Goal: Information Seeking & Learning: Learn about a topic

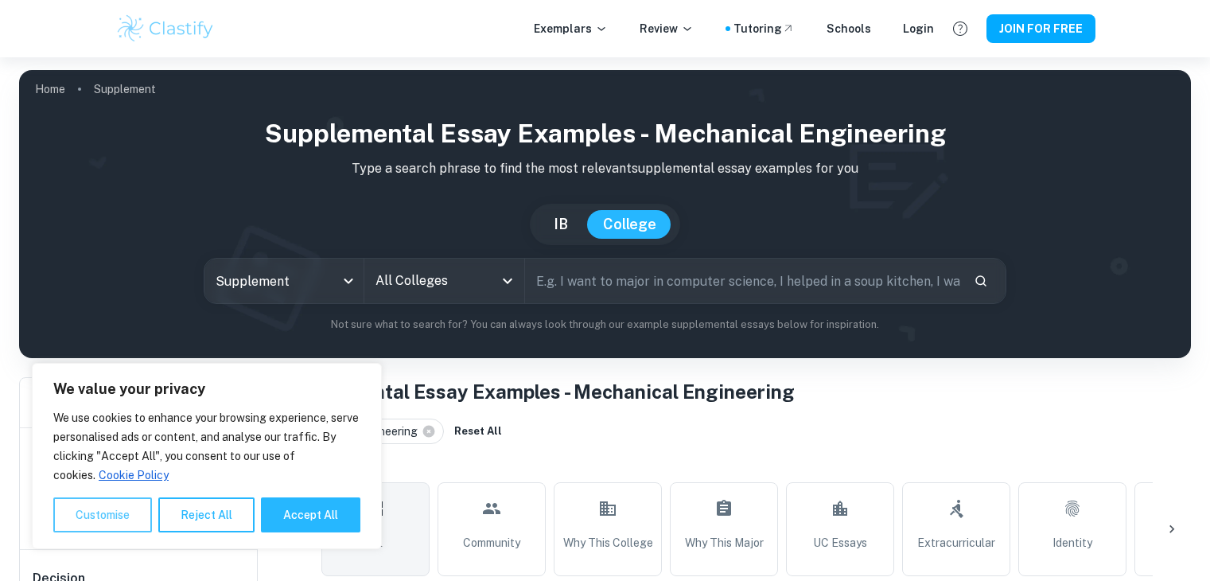
scroll to position [411, 0]
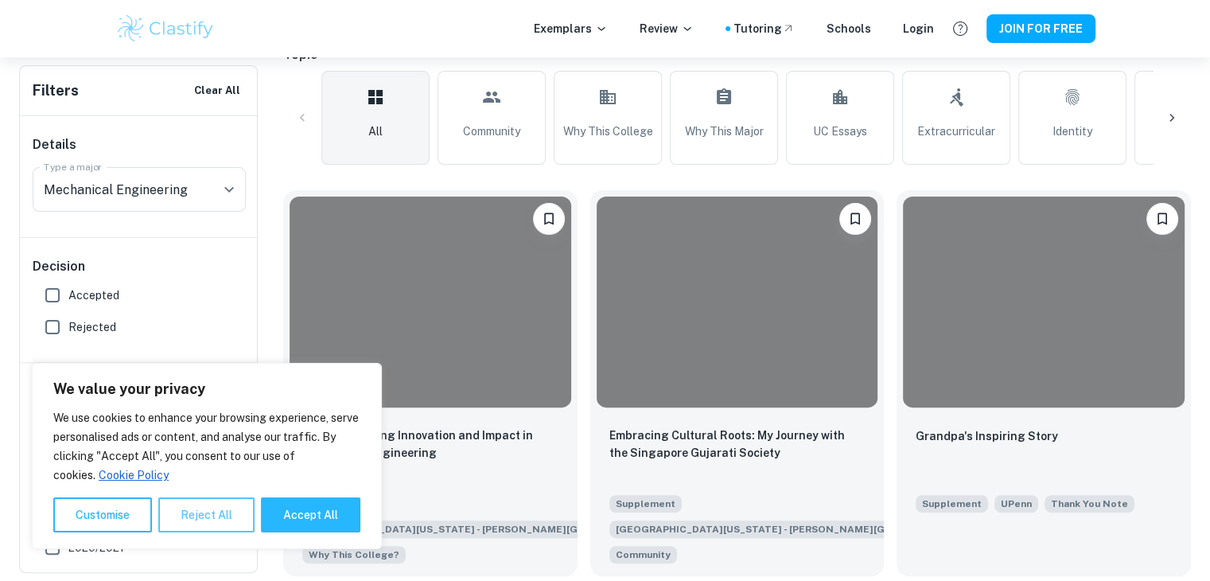
click at [225, 510] on button "Reject All" at bounding box center [206, 514] width 96 height 35
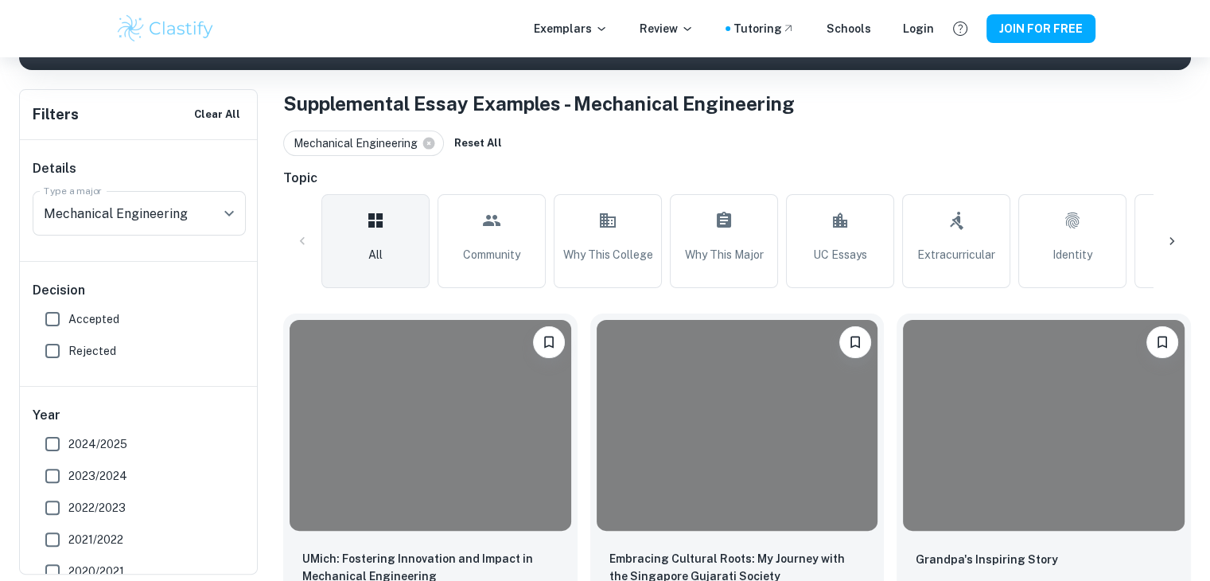
scroll to position [95, 0]
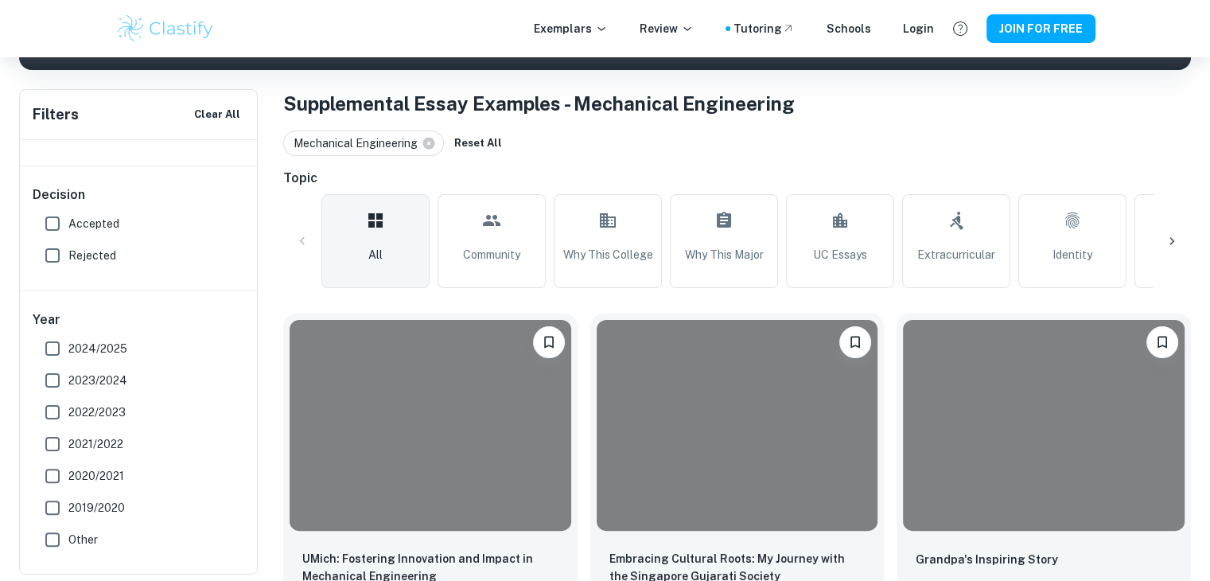
click at [60, 221] on input "Accepted" at bounding box center [53, 224] width 32 height 32
checkbox input "true"
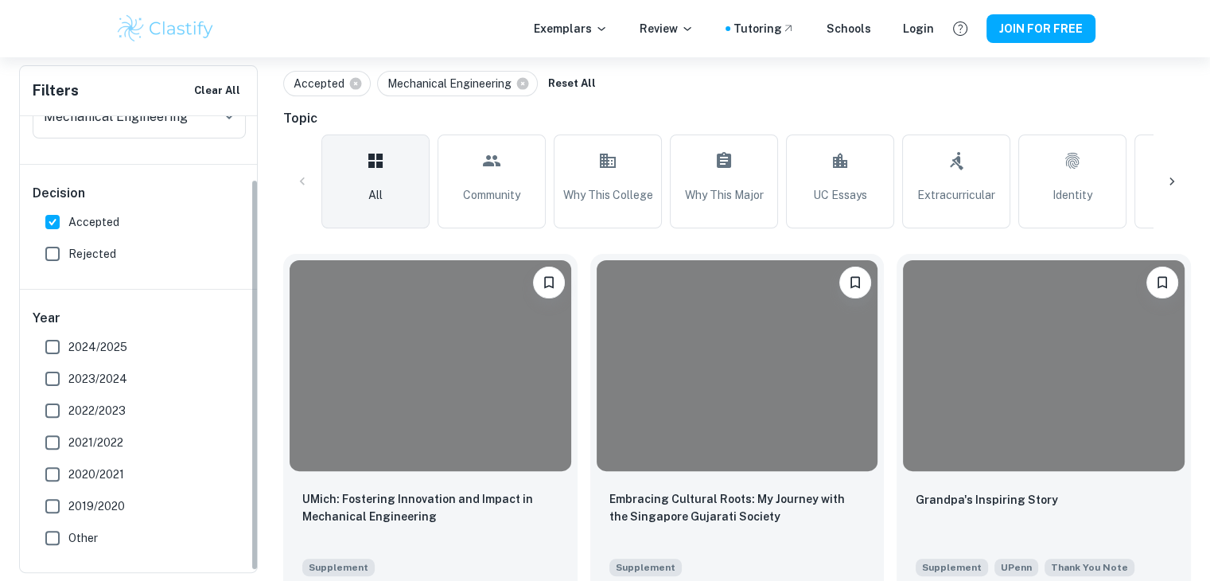
scroll to position [349, 0]
click at [59, 348] on input "2024/2025" at bounding box center [53, 347] width 32 height 32
checkbox input "true"
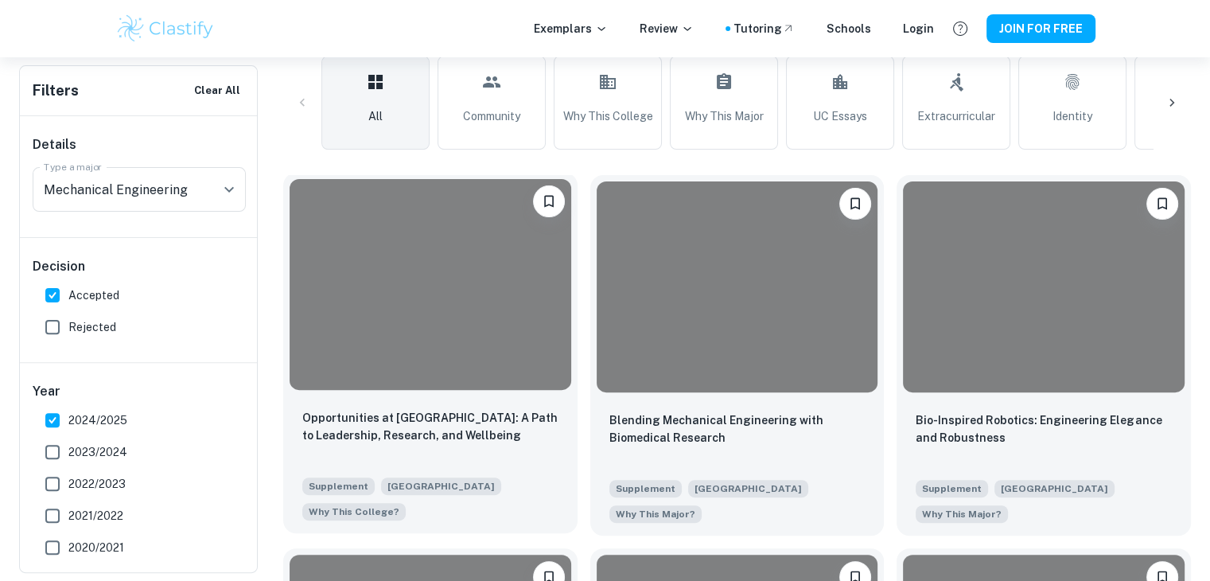
scroll to position [135, 0]
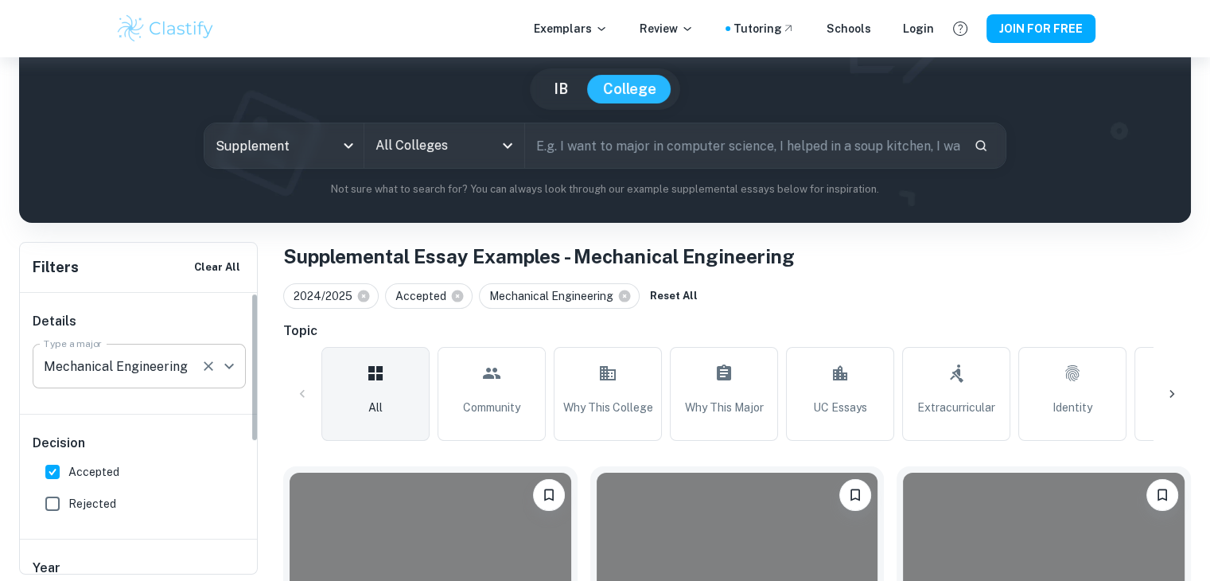
click at [223, 365] on icon "Open" at bounding box center [229, 366] width 19 height 19
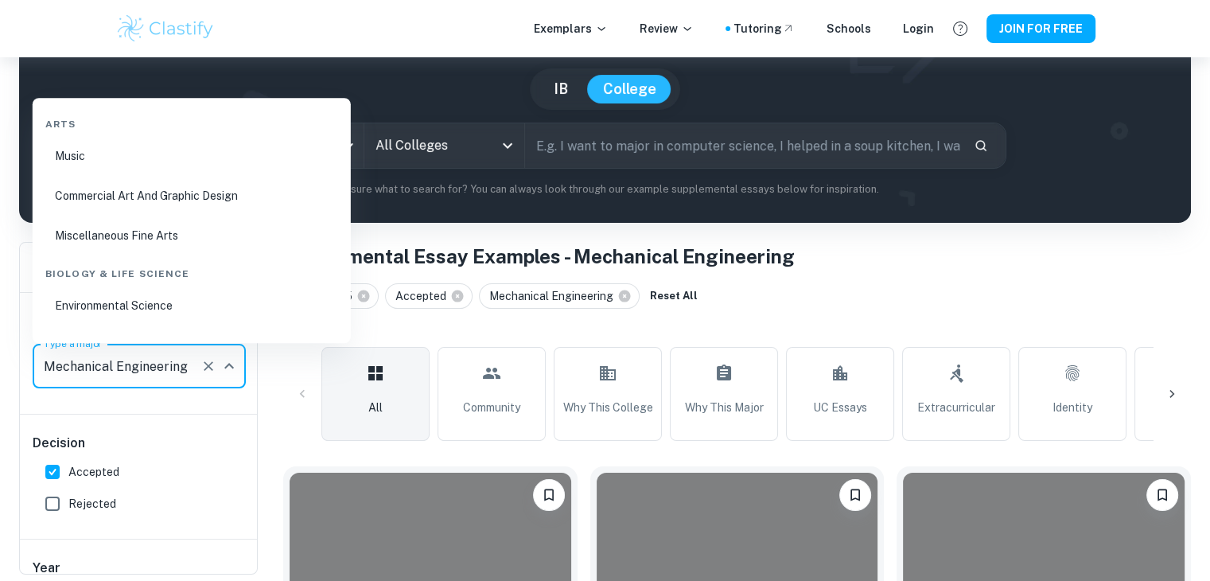
scroll to position [1412, 0]
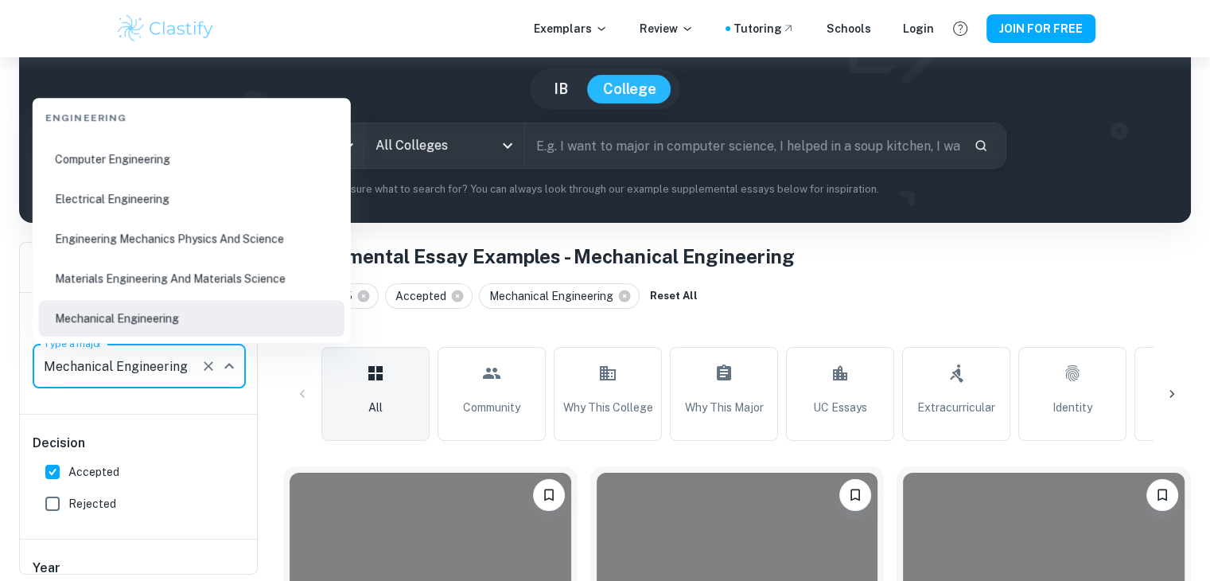
click at [220, 366] on icon "Close" at bounding box center [229, 366] width 19 height 19
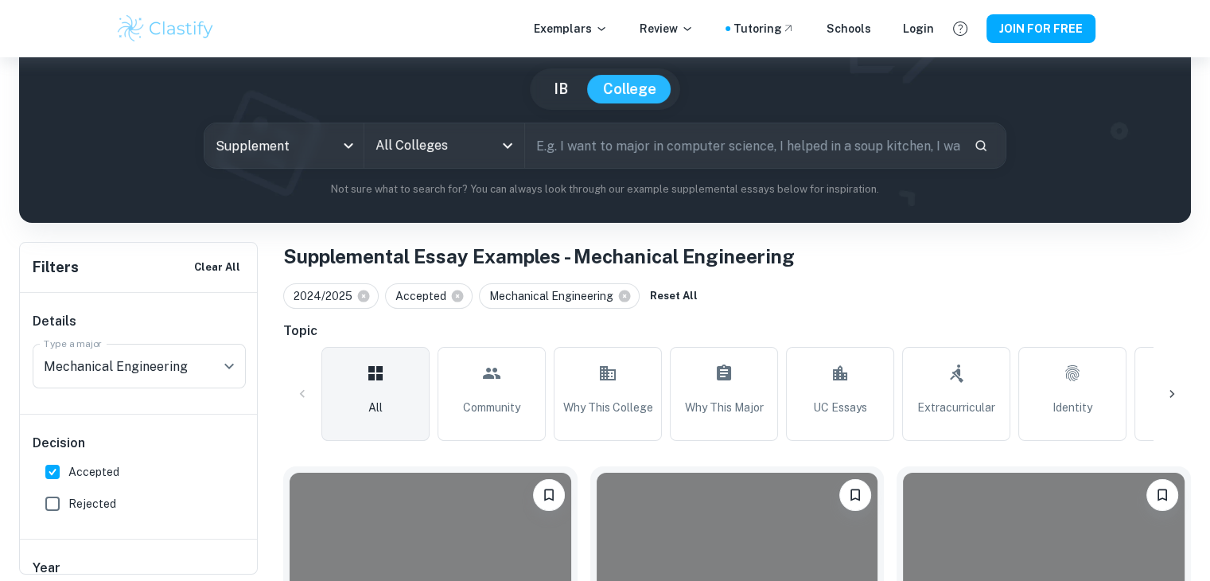
click at [874, 325] on h6 "Topic" at bounding box center [737, 331] width 908 height 19
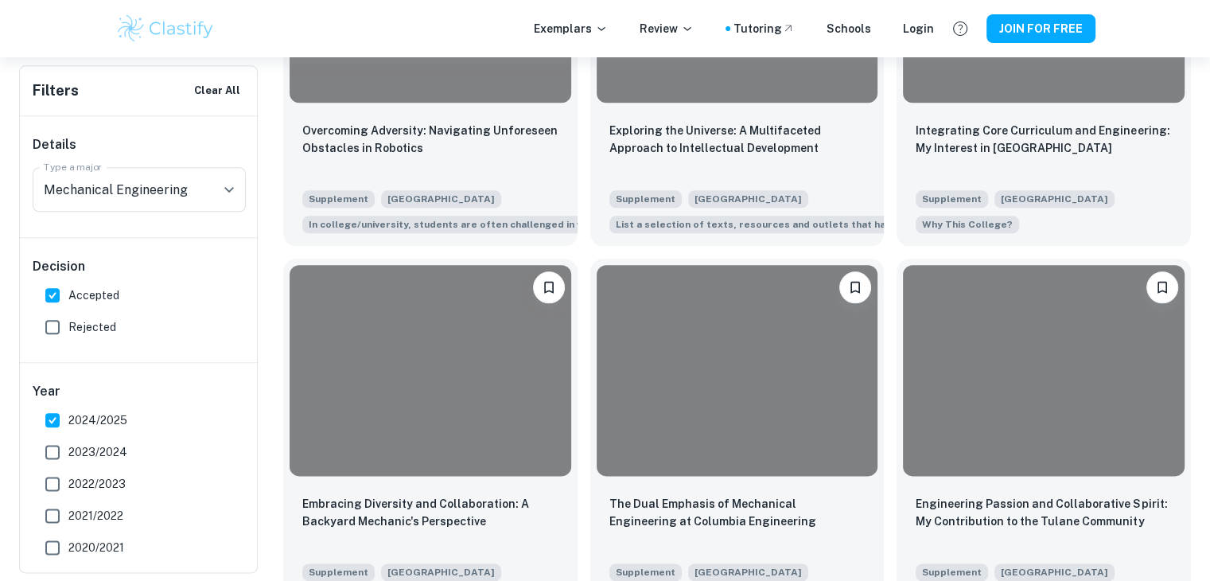
scroll to position [0, 0]
